Goal: Task Accomplishment & Management: Manage account settings

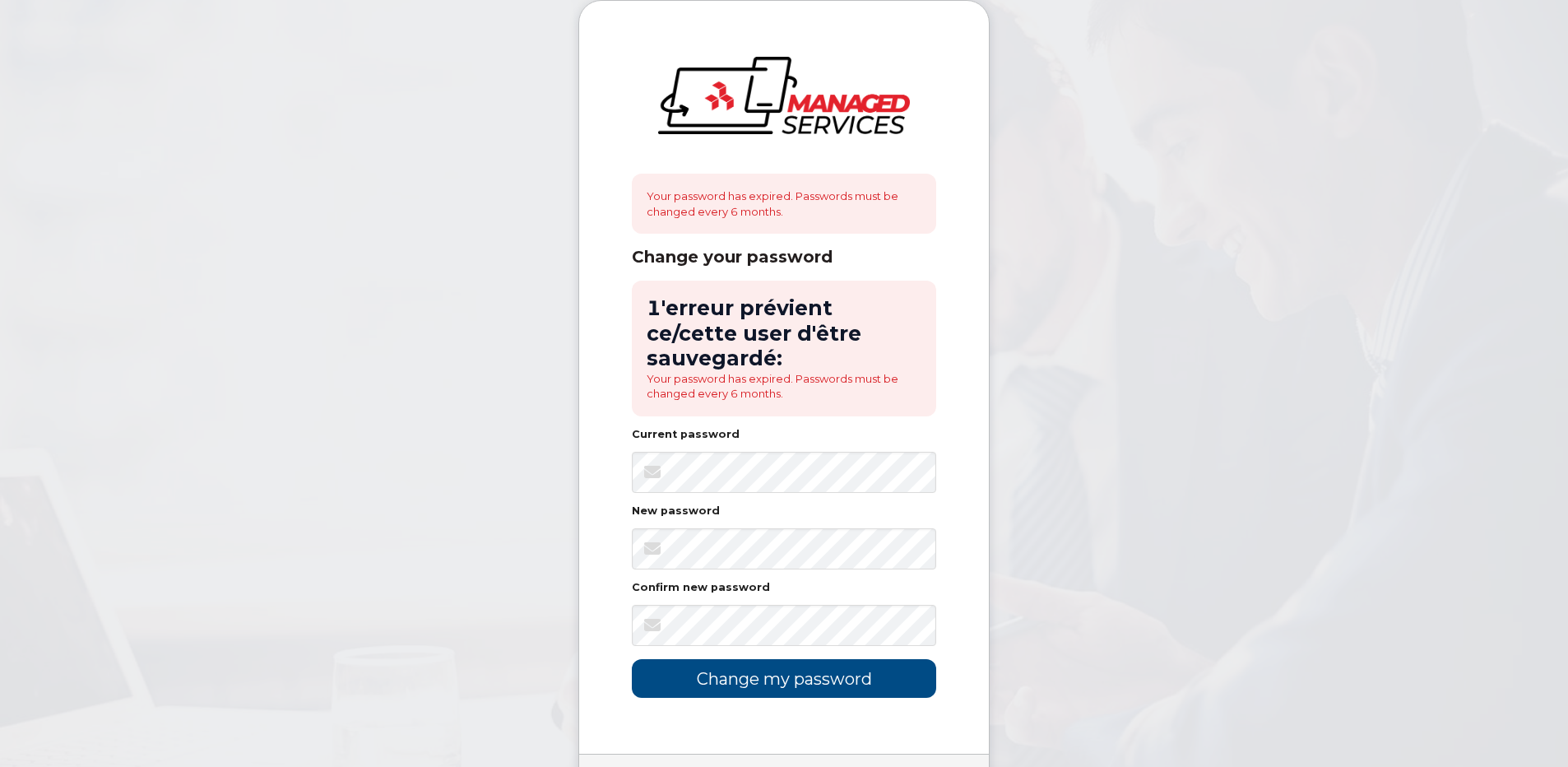
click at [525, 488] on body "Your password has expired. Passwords must be changed every 6 months. Change you…" at bounding box center [784, 437] width 1568 height 873
click at [556, 442] on body "Your password has expired. Passwords must be changed every 6 months. Change you…" at bounding box center [784, 437] width 1568 height 873
drag, startPoint x: 515, startPoint y: 556, endPoint x: 525, endPoint y: 561, distance: 11.2
click at [517, 557] on body "Your password has expired. Passwords must be changed every 6 months. Change you…" at bounding box center [784, 437] width 1568 height 873
click at [350, 464] on body "Your password has expired. Passwords must be changed every 6 months. Change you…" at bounding box center [784, 437] width 1568 height 873
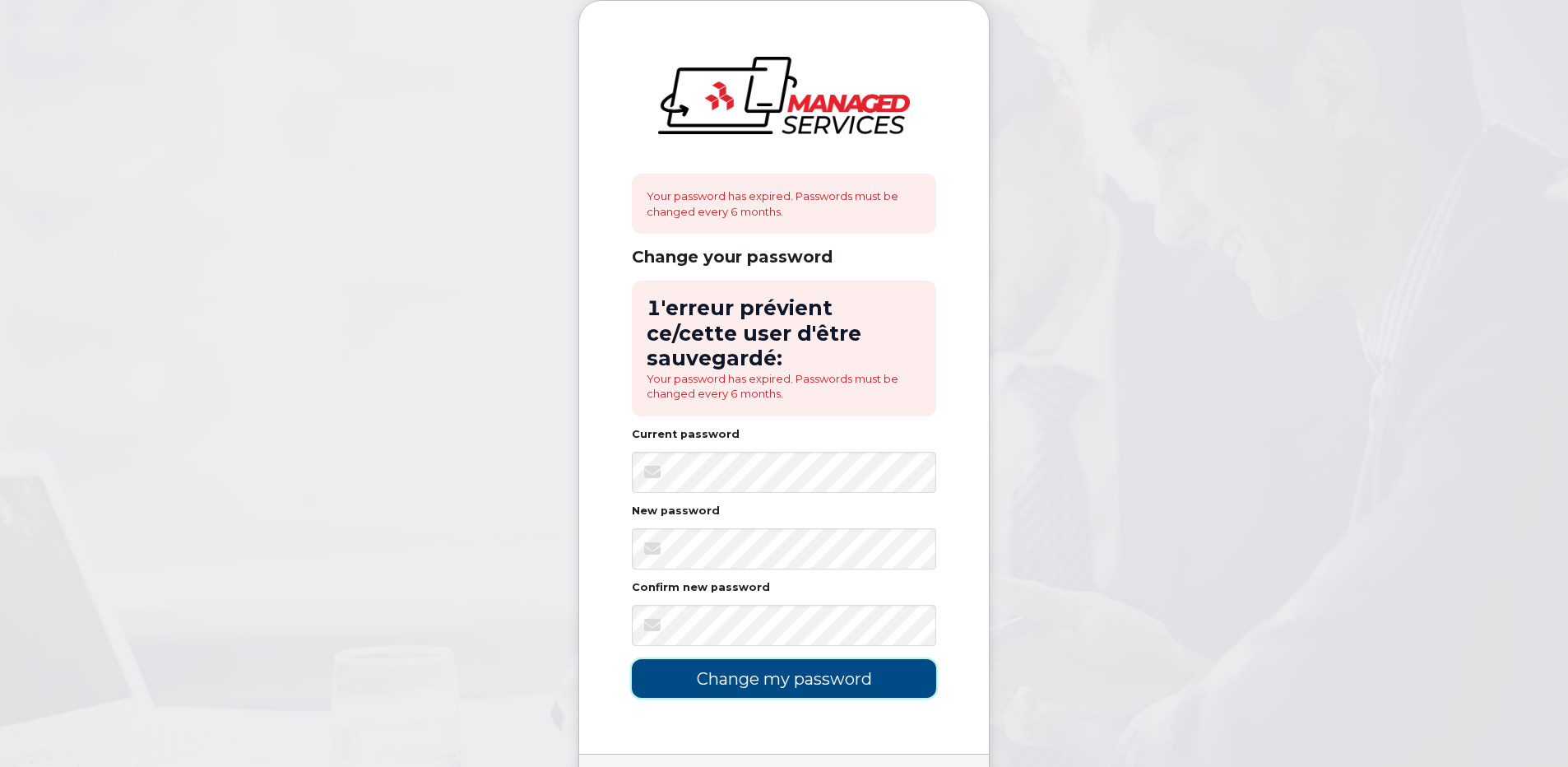
click at [774, 666] on input "Change my password" at bounding box center [784, 678] width 305 height 39
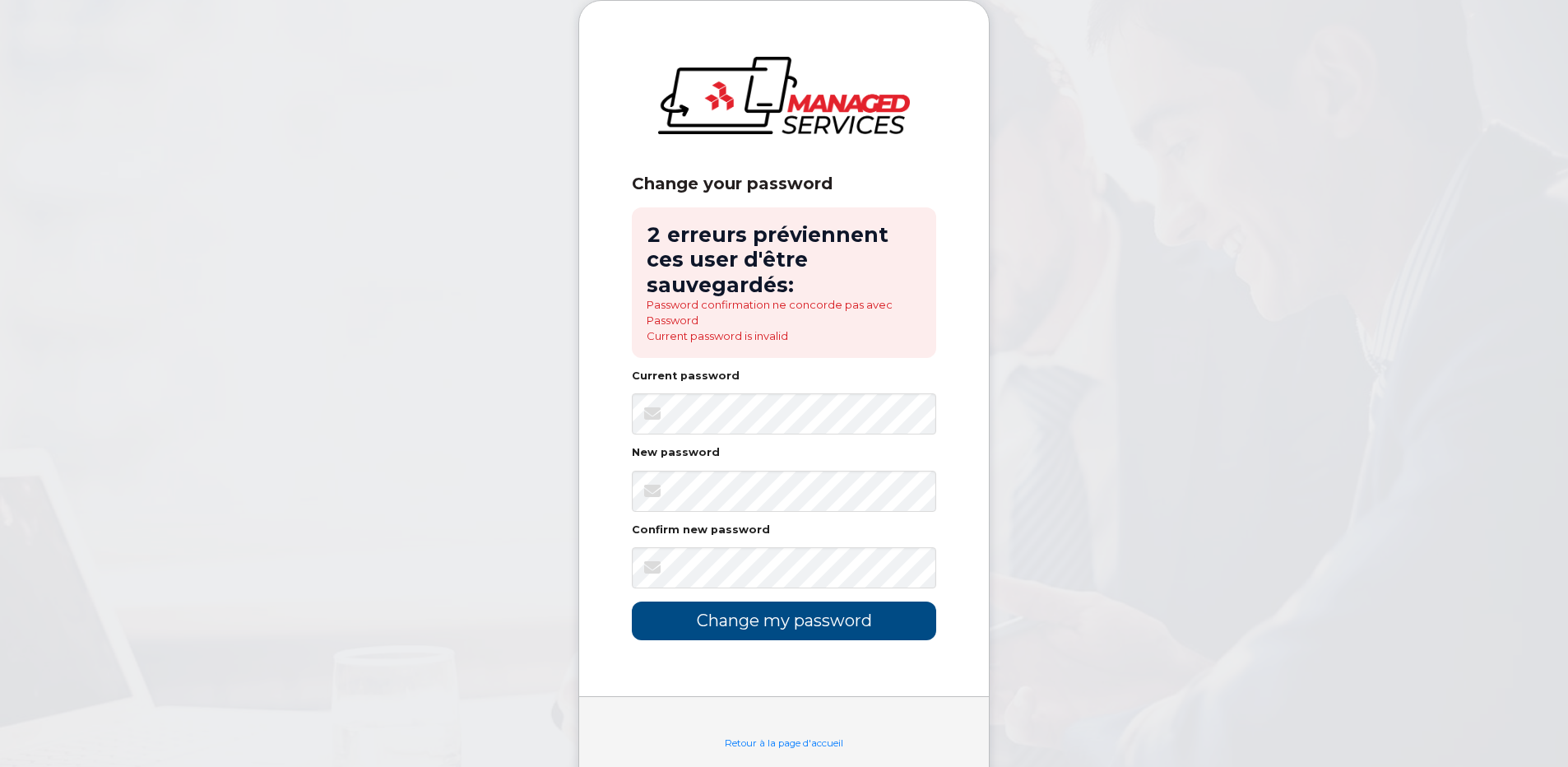
click at [357, 418] on body "Change your password 2 erreurs préviennent ces user d'être sauvegardés: Passwor…" at bounding box center [784, 408] width 1568 height 815
drag, startPoint x: 527, startPoint y: 501, endPoint x: 538, endPoint y: 506, distance: 12.1
click at [538, 506] on body "Change your password 2 erreurs préviennent ces user d'être sauvegardés: Passwor…" at bounding box center [784, 408] width 1568 height 815
drag, startPoint x: 390, startPoint y: 525, endPoint x: 461, endPoint y: 555, distance: 77.1
click at [395, 526] on body "Change your password 2 erreurs préviennent ces user d'être sauvegardés: Passwor…" at bounding box center [784, 408] width 1568 height 815
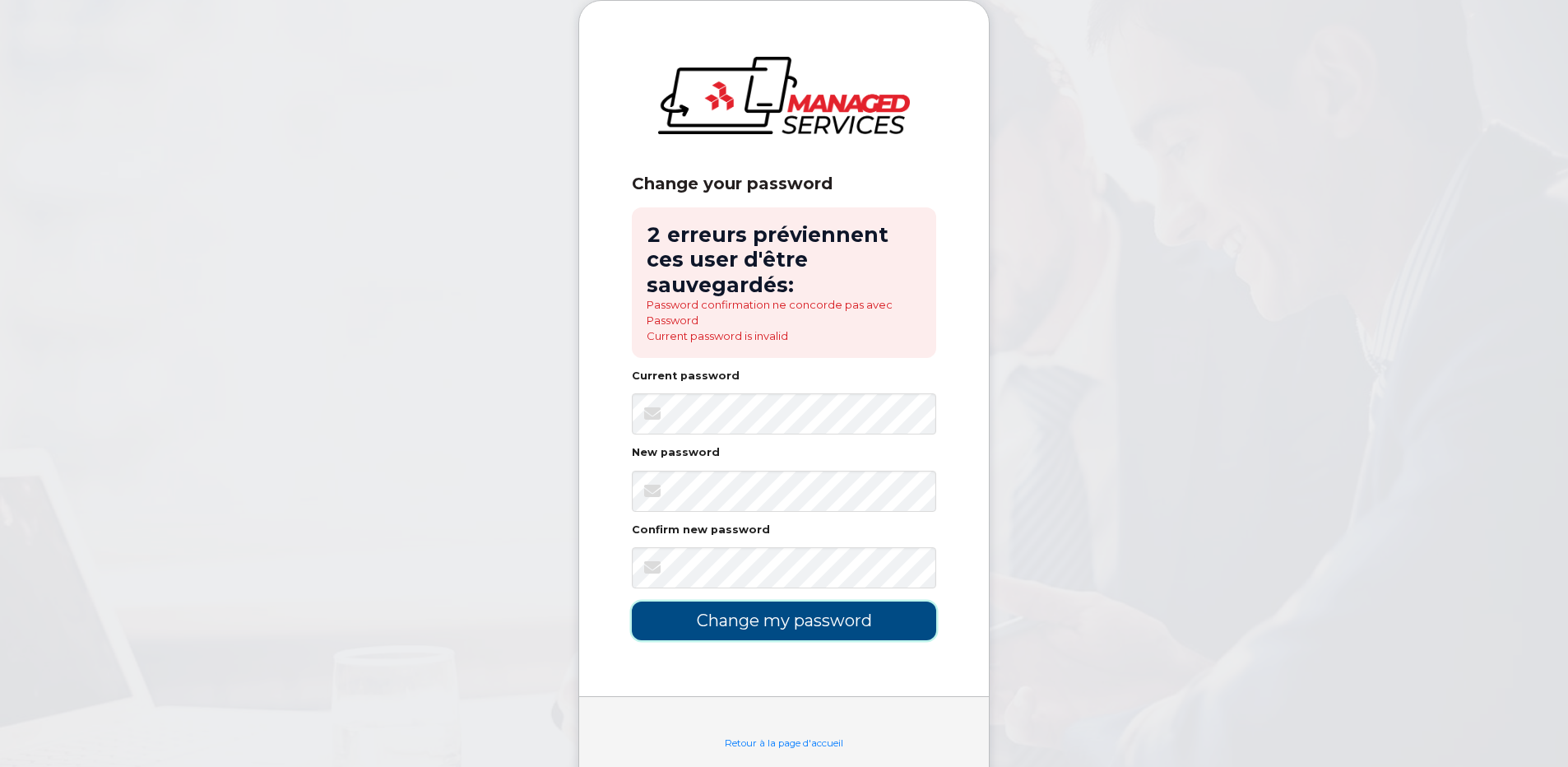
click at [745, 627] on input "Change my password" at bounding box center [784, 621] width 305 height 39
